Goal: Task Accomplishment & Management: Manage account settings

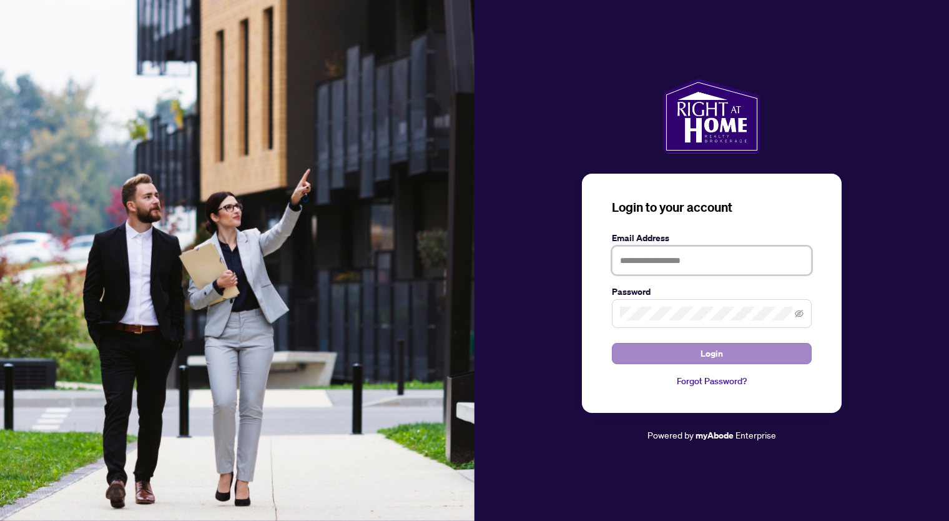
type input "**********"
click at [718, 352] on span "Login" at bounding box center [712, 354] width 22 height 20
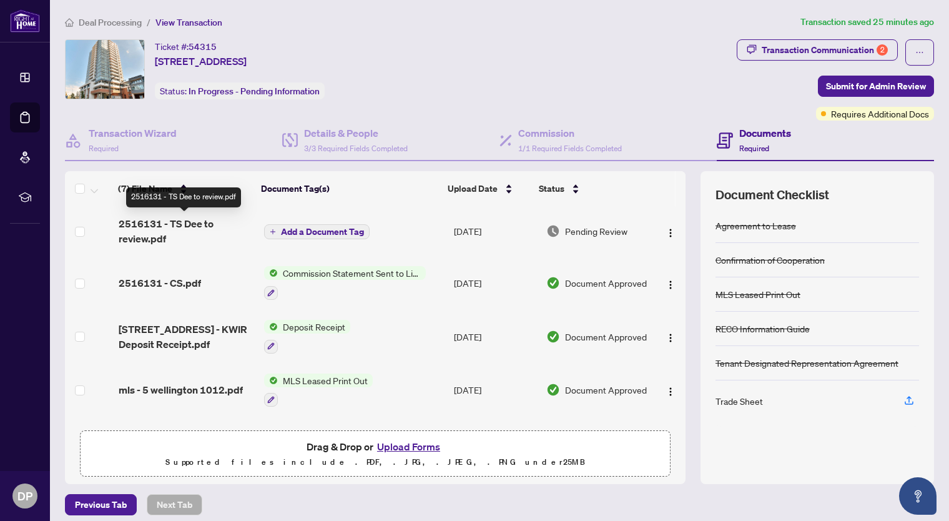
click at [169, 224] on span "2516131 - TS Dee to review.pdf" at bounding box center [187, 231] width 136 height 30
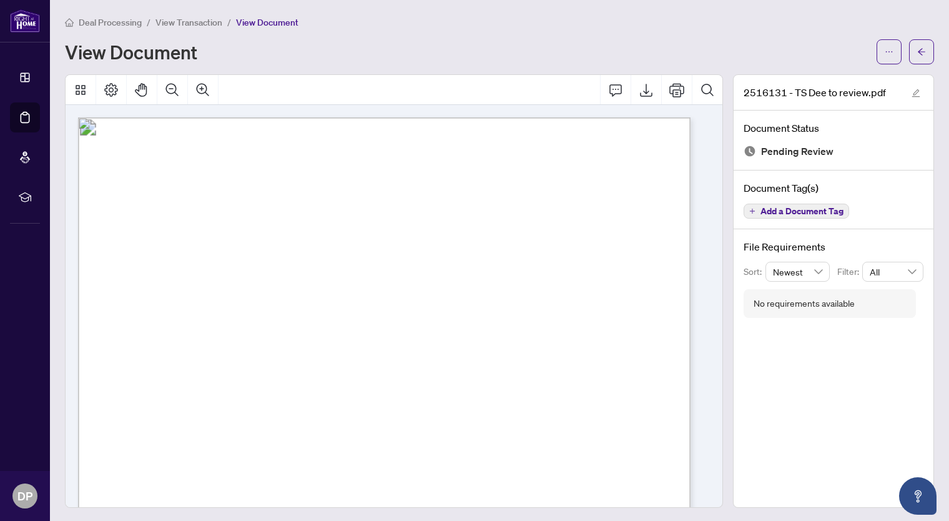
scroll to position [187, 0]
click at [670, 85] on icon "Print" at bounding box center [677, 90] width 15 height 14
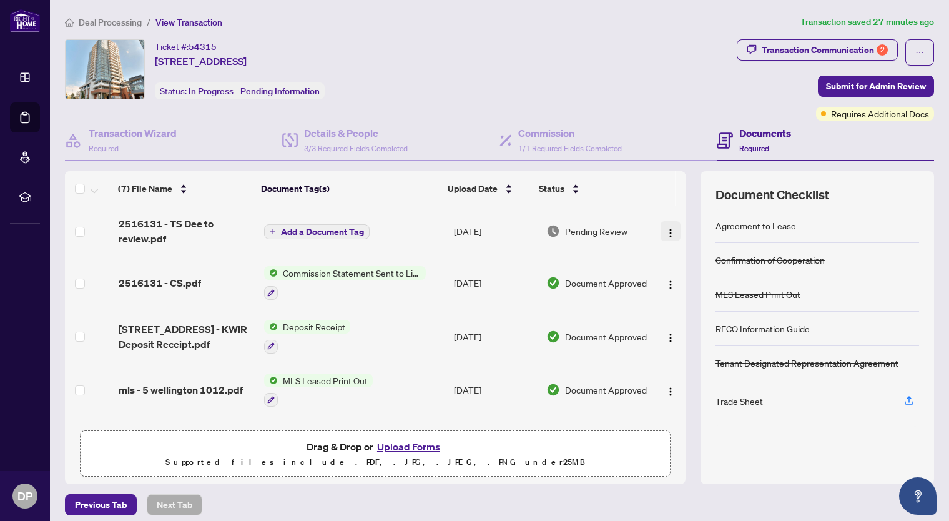
click at [661, 227] on button "button" at bounding box center [671, 231] width 20 height 20
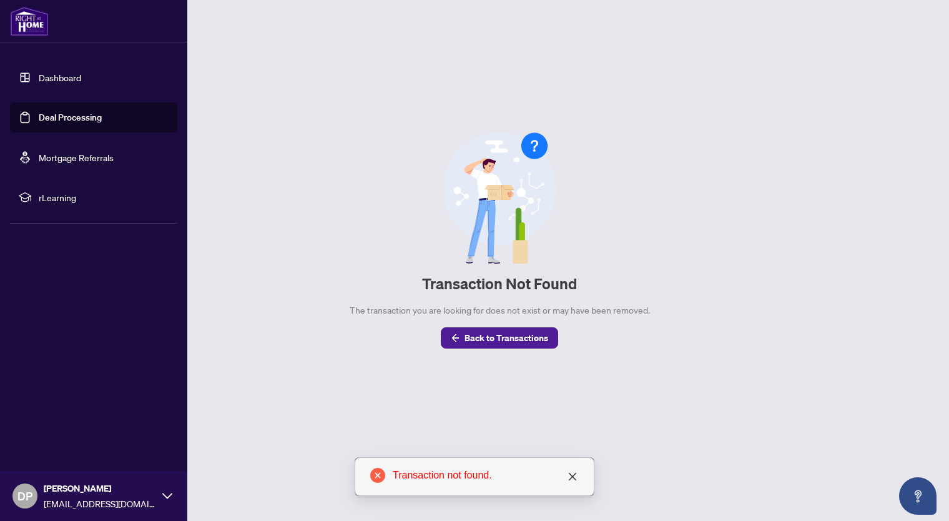
click at [67, 75] on link "Dashboard" at bounding box center [60, 77] width 42 height 11
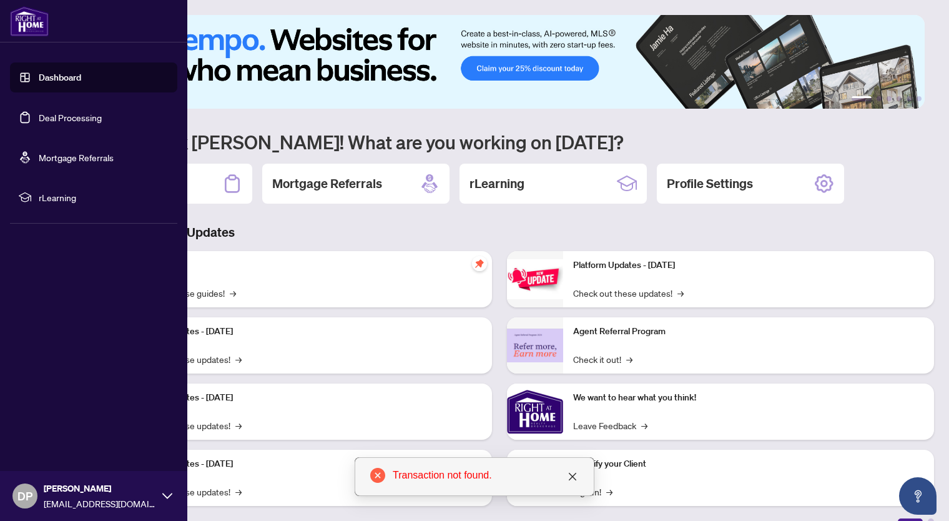
click at [83, 112] on link "Deal Processing" at bounding box center [70, 117] width 63 height 11
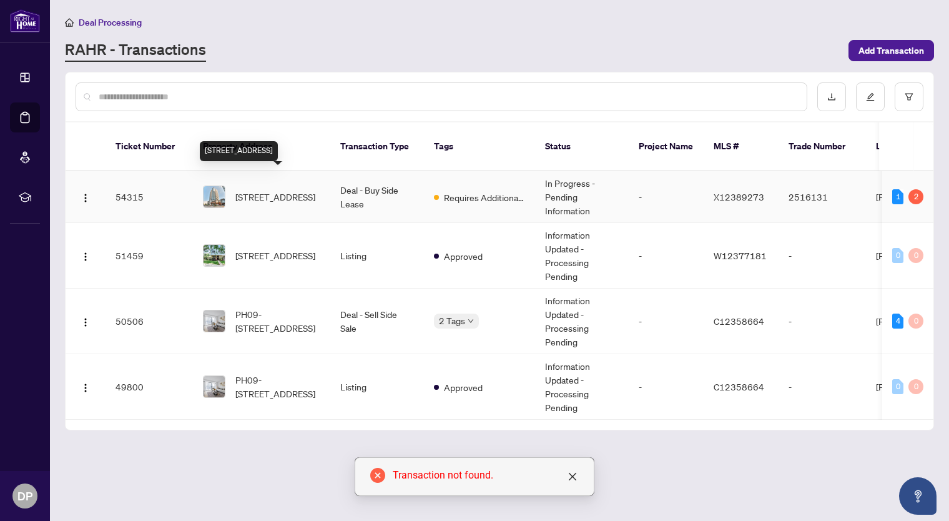
click at [308, 190] on span "[STREET_ADDRESS]" at bounding box center [275, 197] width 80 height 14
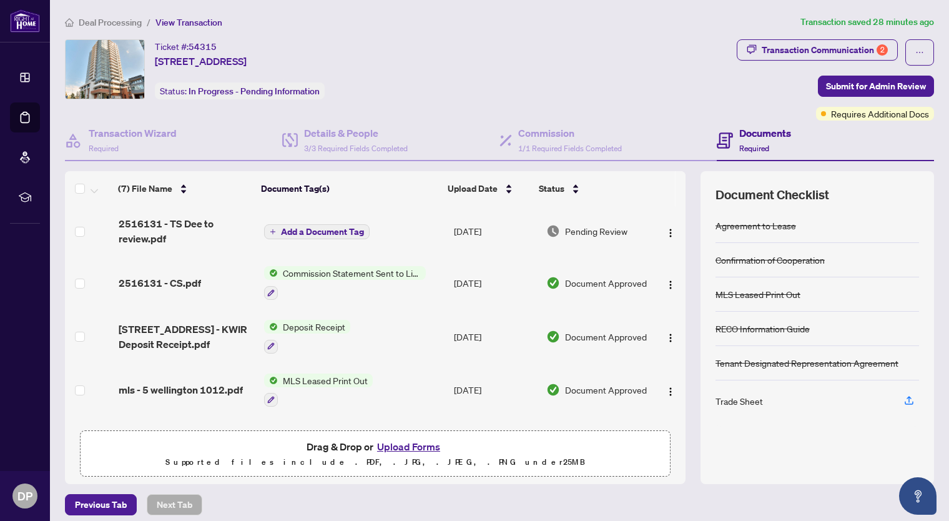
click at [332, 272] on span "Commission Statement Sent to Listing Brokerage" at bounding box center [352, 273] width 148 height 14
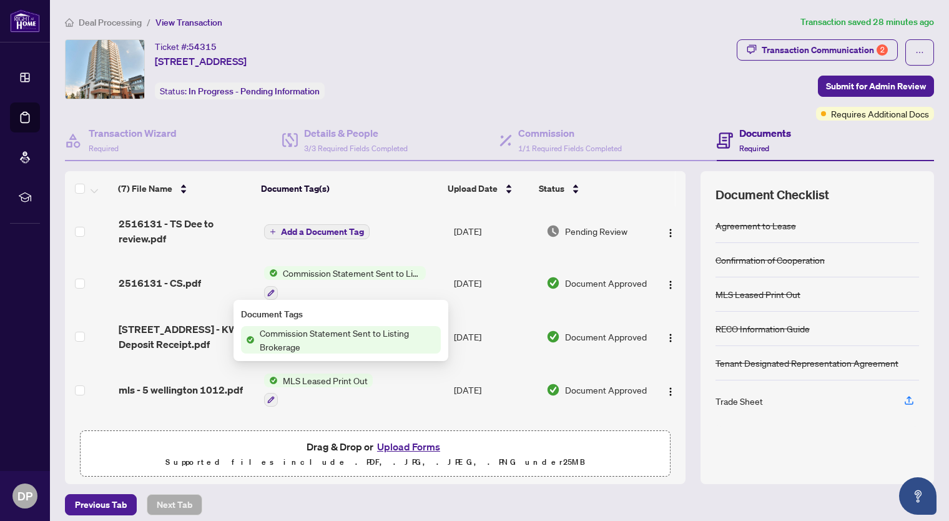
click at [312, 334] on span "Commission Statement Sent to Listing Brokerage" at bounding box center [348, 339] width 186 height 27
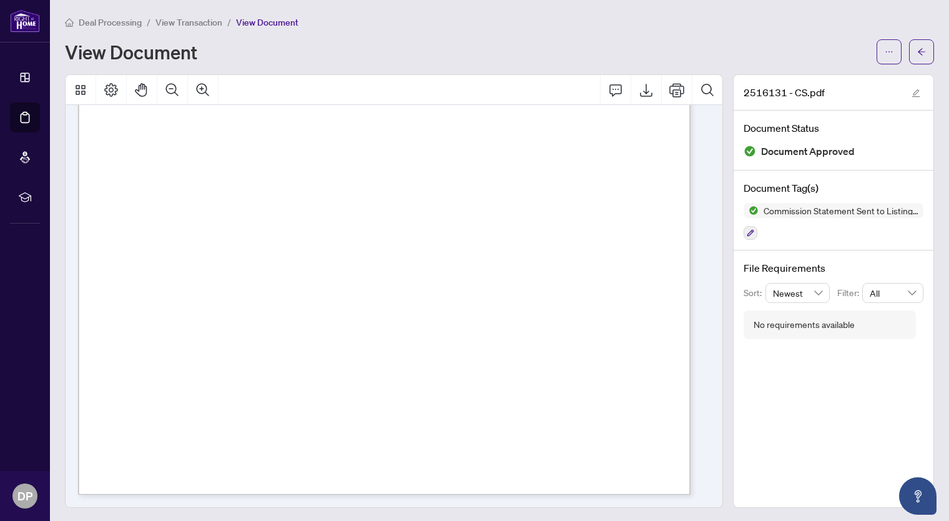
scroll to position [1, 0]
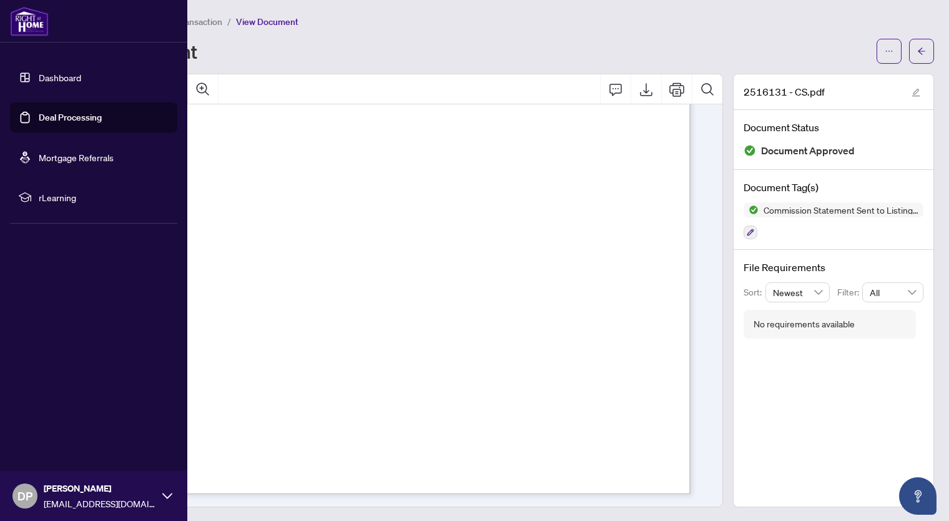
click at [59, 115] on link "Deal Processing" at bounding box center [70, 117] width 63 height 11
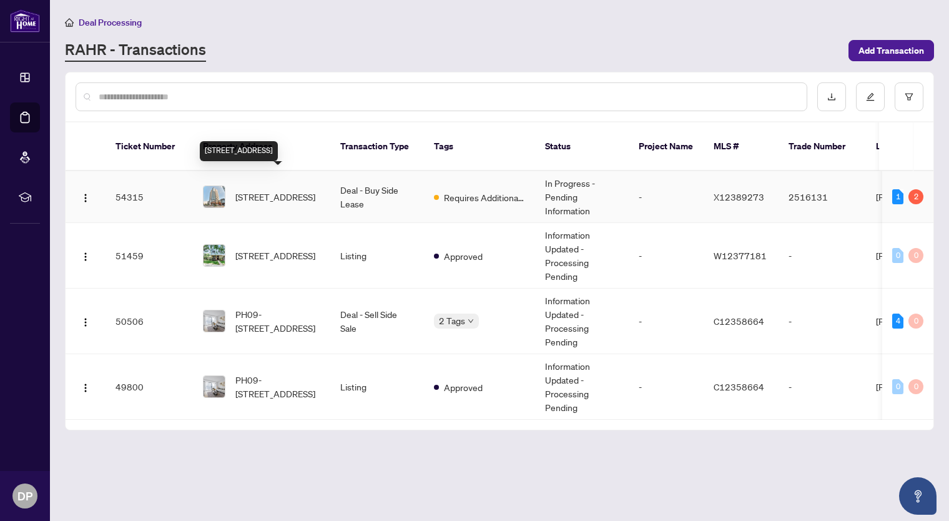
click at [257, 190] on span "[STREET_ADDRESS]" at bounding box center [275, 197] width 80 height 14
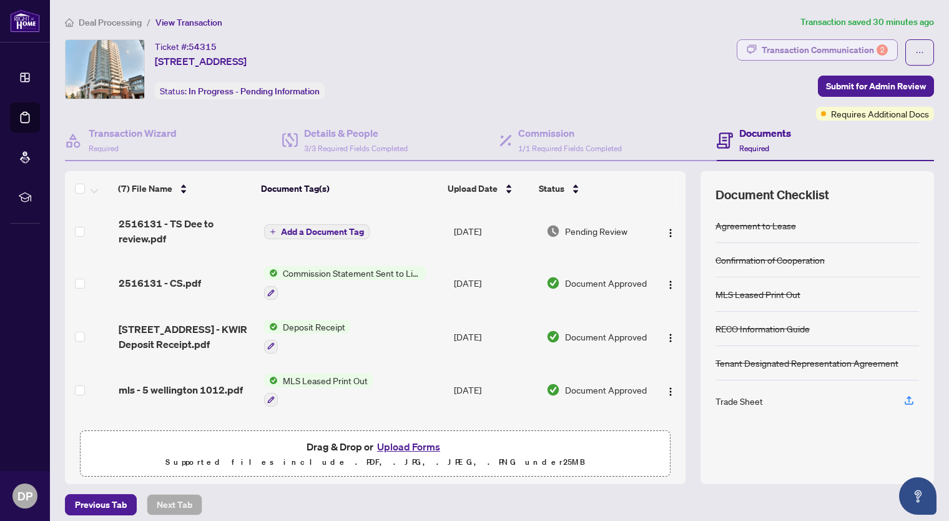
click at [798, 46] on div "Transaction Communication 2" at bounding box center [825, 50] width 126 height 20
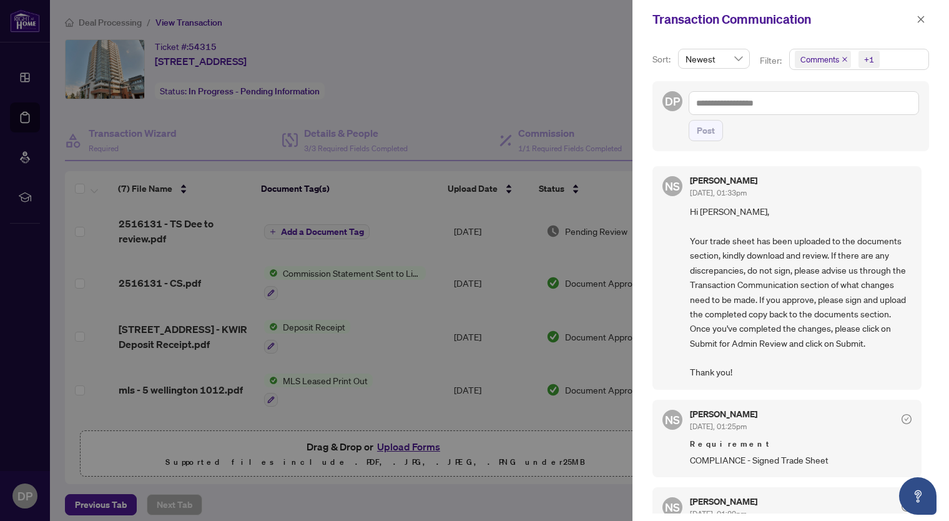
click at [554, 94] on div at bounding box center [474, 260] width 949 height 521
click at [528, 116] on div at bounding box center [474, 260] width 949 height 521
click at [923, 18] on icon "close" at bounding box center [921, 19] width 9 height 9
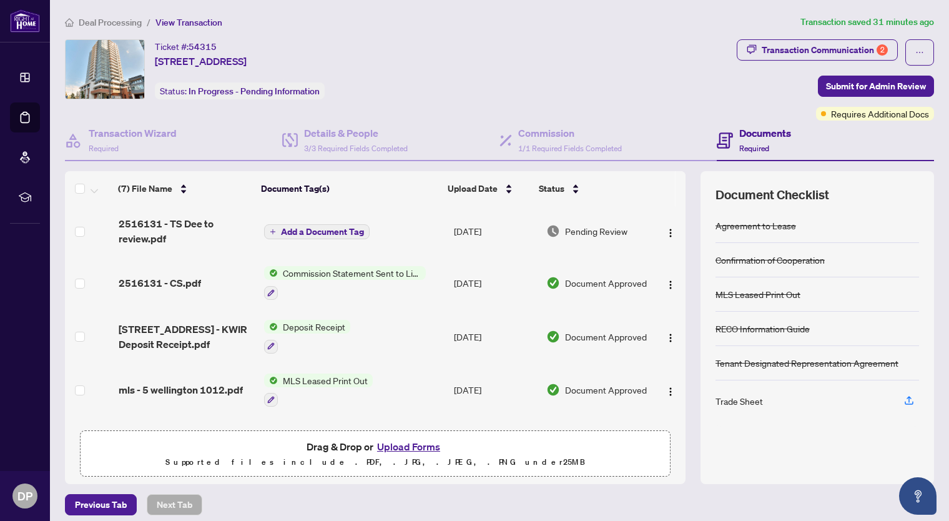
click at [404, 445] on button "Upload Forms" at bounding box center [409, 446] width 71 height 16
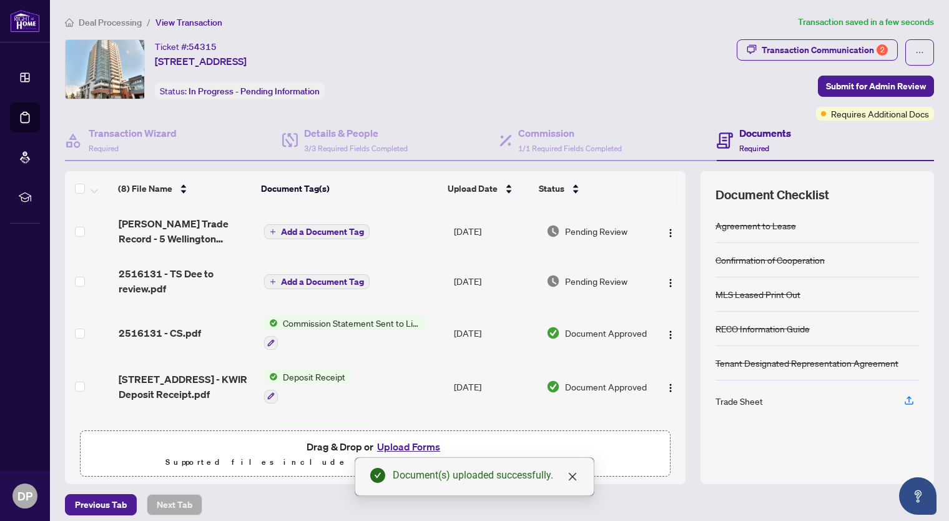
click at [344, 228] on span "Add a Document Tag" at bounding box center [322, 231] width 83 height 9
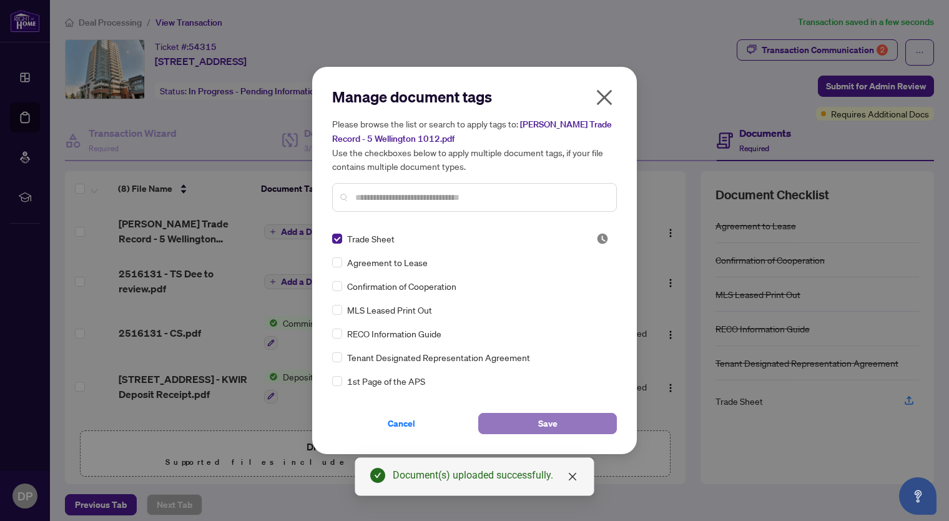
click at [557, 424] on span "Save" at bounding box center [547, 424] width 19 height 20
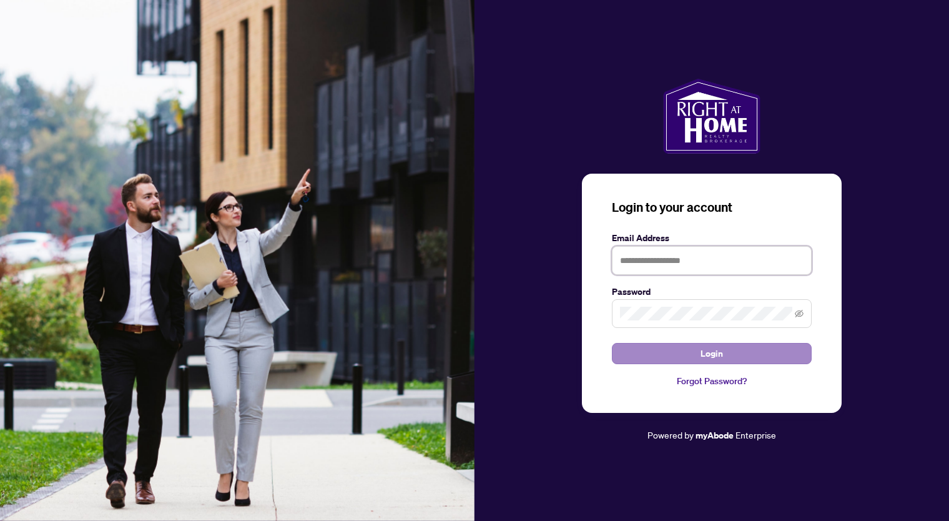
type input "**********"
click at [702, 344] on span "Login" at bounding box center [712, 354] width 22 height 20
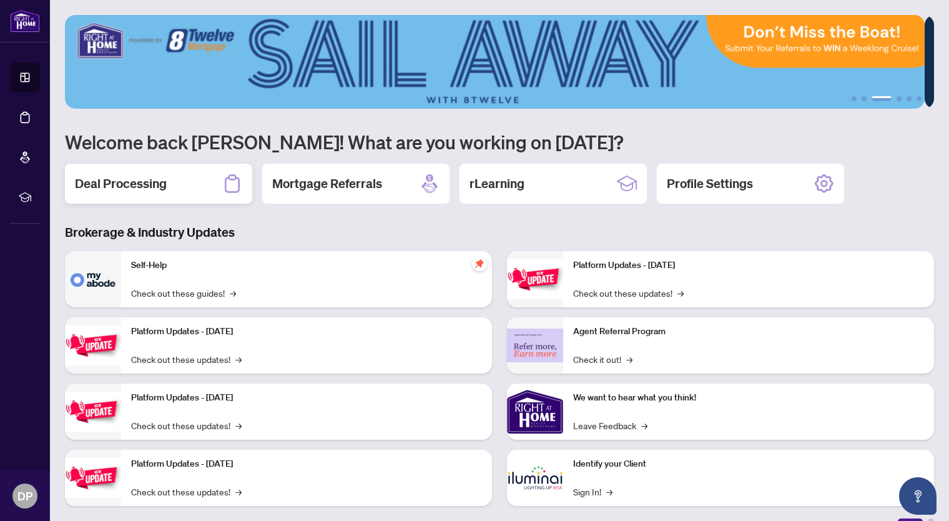
click at [145, 177] on h2 "Deal Processing" at bounding box center [121, 183] width 92 height 17
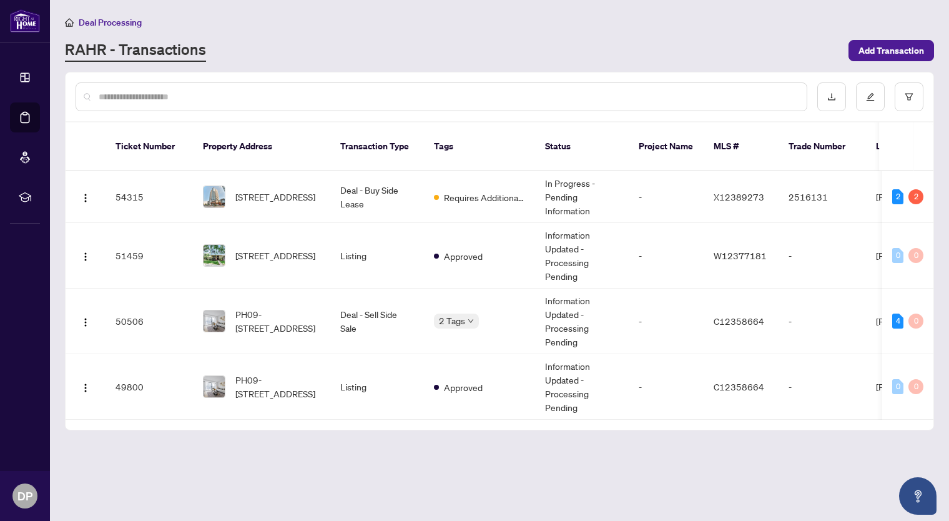
click at [578, 455] on main "Deal Processing [PERSON_NAME] - Transactions Add Transaction Ticket Number Prop…" at bounding box center [499, 260] width 899 height 521
